Goal: Task Accomplishment & Management: Use online tool/utility

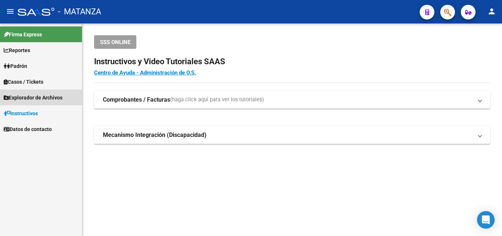
click at [48, 98] on span "Explorador de Archivos" at bounding box center [33, 98] width 59 height 8
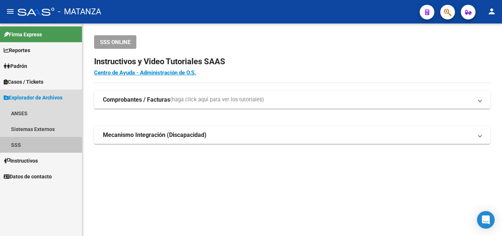
click at [16, 148] on link "SSS" at bounding box center [41, 145] width 82 height 16
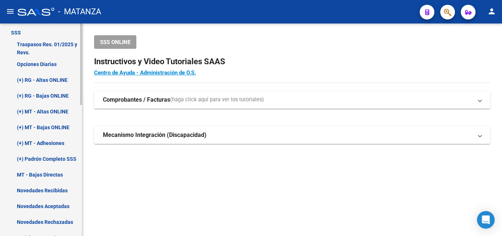
scroll to position [37, 0]
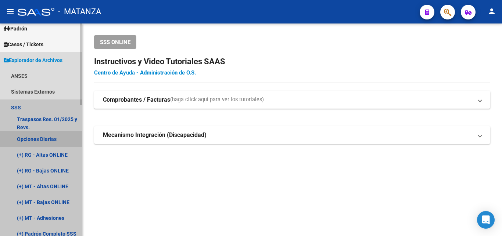
click at [47, 139] on link "Opciones Diarias" at bounding box center [41, 139] width 82 height 16
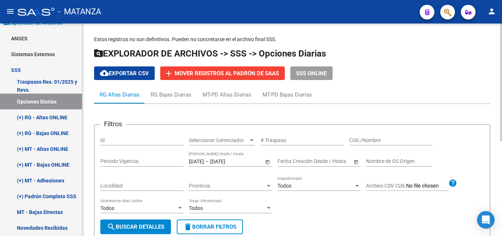
scroll to position [75, 0]
click at [284, 94] on div "MT-PD Bajas Diarias" at bounding box center [287, 95] width 50 height 8
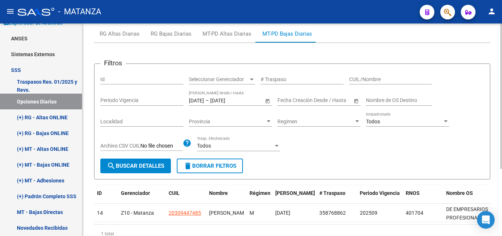
scroll to position [24, 0]
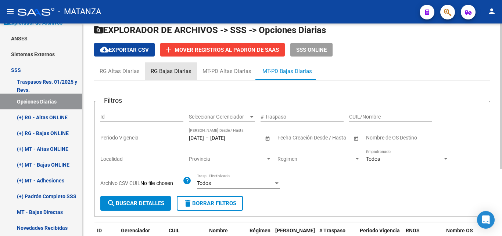
click at [162, 72] on div "RG Bajas Diarias" at bounding box center [171, 71] width 41 height 8
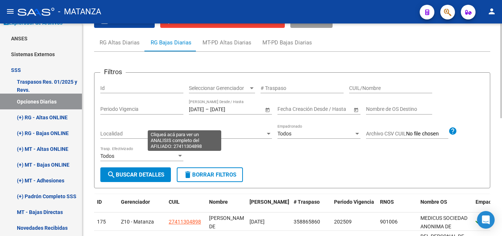
scroll to position [0, 0]
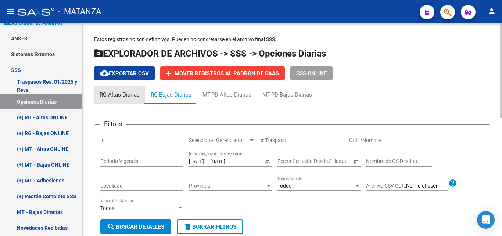
click at [121, 97] on div "RG Altas Diarias" at bounding box center [120, 95] width 40 height 8
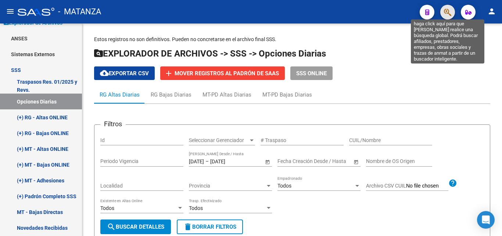
click at [448, 11] on icon "button" at bounding box center [447, 12] width 7 height 8
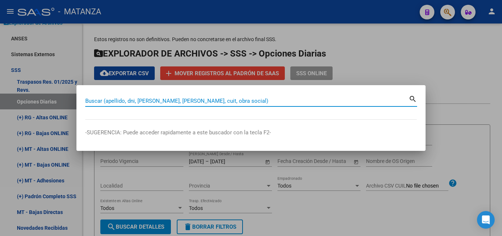
click at [188, 100] on input "Buscar (apellido, dni, [PERSON_NAME], [PERSON_NAME], cuit, obra social)" at bounding box center [246, 101] width 323 height 7
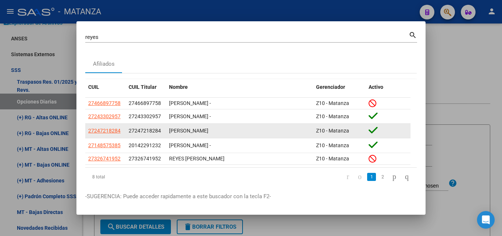
click at [223, 132] on div "[PERSON_NAME]" at bounding box center [239, 131] width 141 height 8
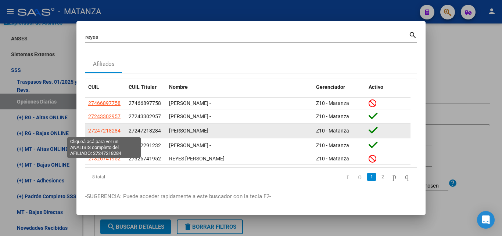
click at [100, 132] on span "27247218284" at bounding box center [104, 131] width 32 height 6
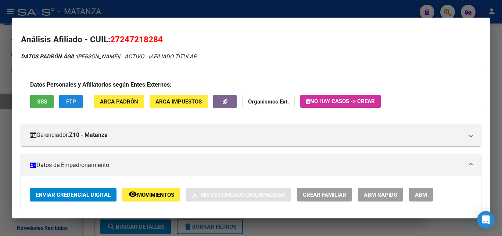
click at [68, 100] on span "FTP" at bounding box center [71, 101] width 10 height 7
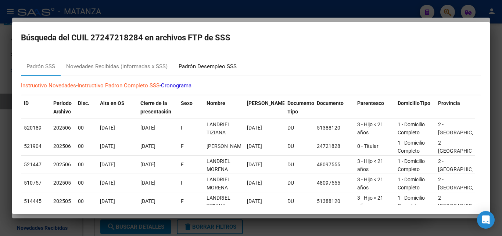
click at [201, 66] on div "Padrón Desempleo SSS" at bounding box center [208, 66] width 58 height 8
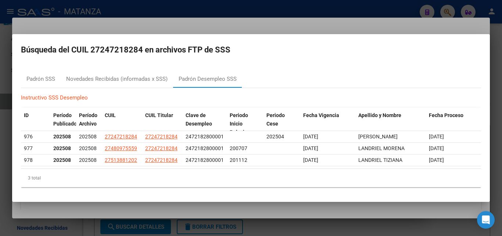
click at [154, 9] on div at bounding box center [251, 118] width 502 height 236
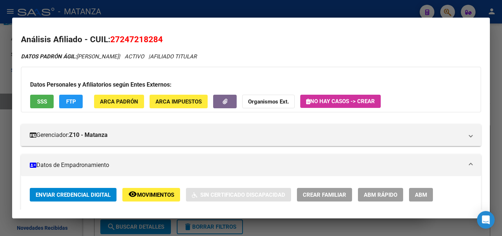
click at [197, 9] on div at bounding box center [251, 118] width 502 height 236
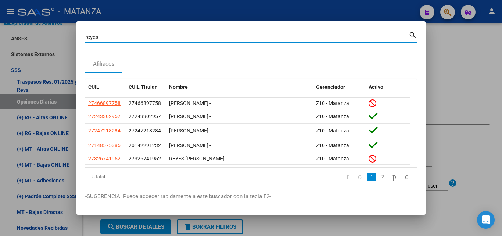
drag, startPoint x: 105, startPoint y: 39, endPoint x: 50, endPoint y: 39, distance: 54.7
click at [85, 39] on input "reyes" at bounding box center [246, 37] width 323 height 7
type input "abalos"
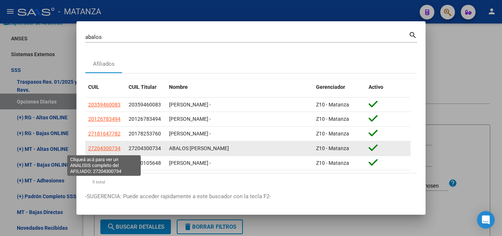
click at [100, 151] on span "27204300734" at bounding box center [104, 148] width 32 height 6
type textarea "27204300734"
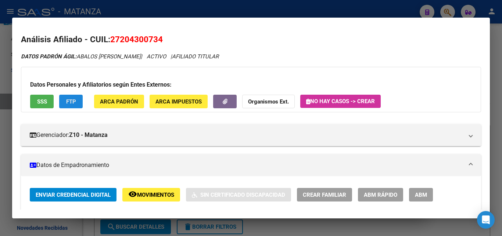
click at [72, 101] on span "FTP" at bounding box center [71, 101] width 10 height 7
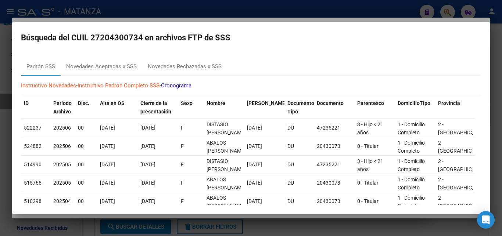
click at [253, 11] on div at bounding box center [251, 118] width 502 height 236
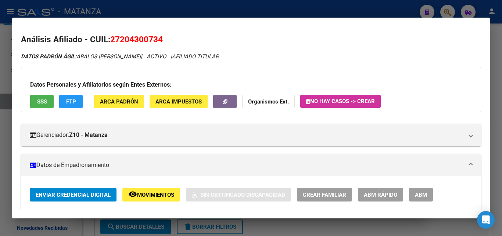
click at [193, 7] on div at bounding box center [251, 118] width 502 height 236
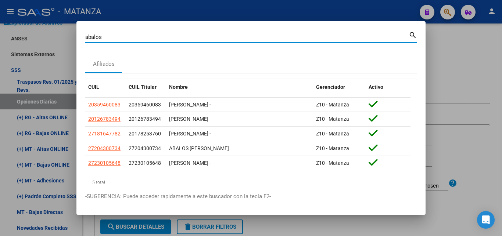
drag, startPoint x: 107, startPoint y: 37, endPoint x: 66, endPoint y: 37, distance: 41.1
click at [85, 37] on input "abalos" at bounding box center [246, 37] width 323 height 7
type input "[PERSON_NAME]"
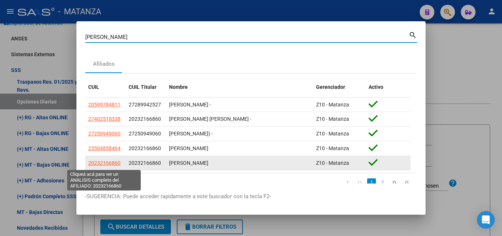
click at [110, 164] on span "20232166860" at bounding box center [104, 163] width 32 height 6
type textarea "20232166860"
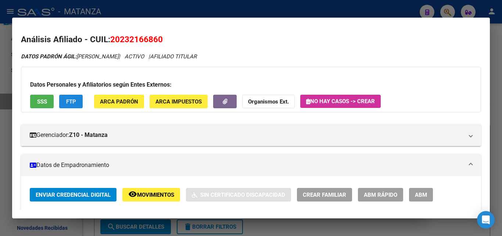
click at [73, 103] on span "FTP" at bounding box center [71, 101] width 10 height 7
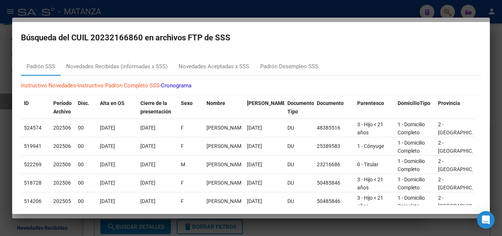
click at [244, 8] on div at bounding box center [251, 118] width 502 height 236
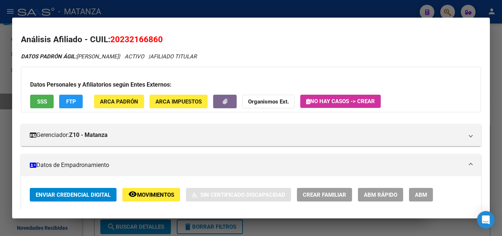
click at [357, 8] on div at bounding box center [251, 118] width 502 height 236
